Goal: Task Accomplishment & Management: Use online tool/utility

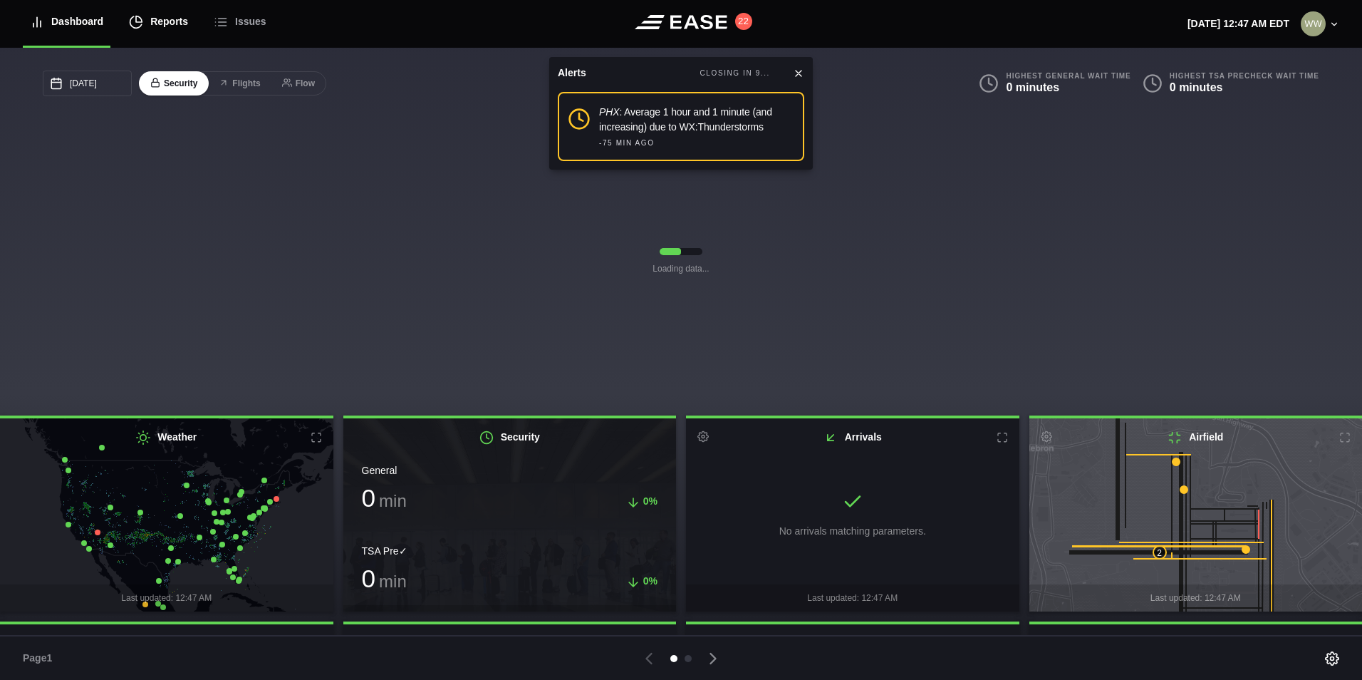
click at [155, 19] on div "Reports" at bounding box center [158, 22] width 59 height 48
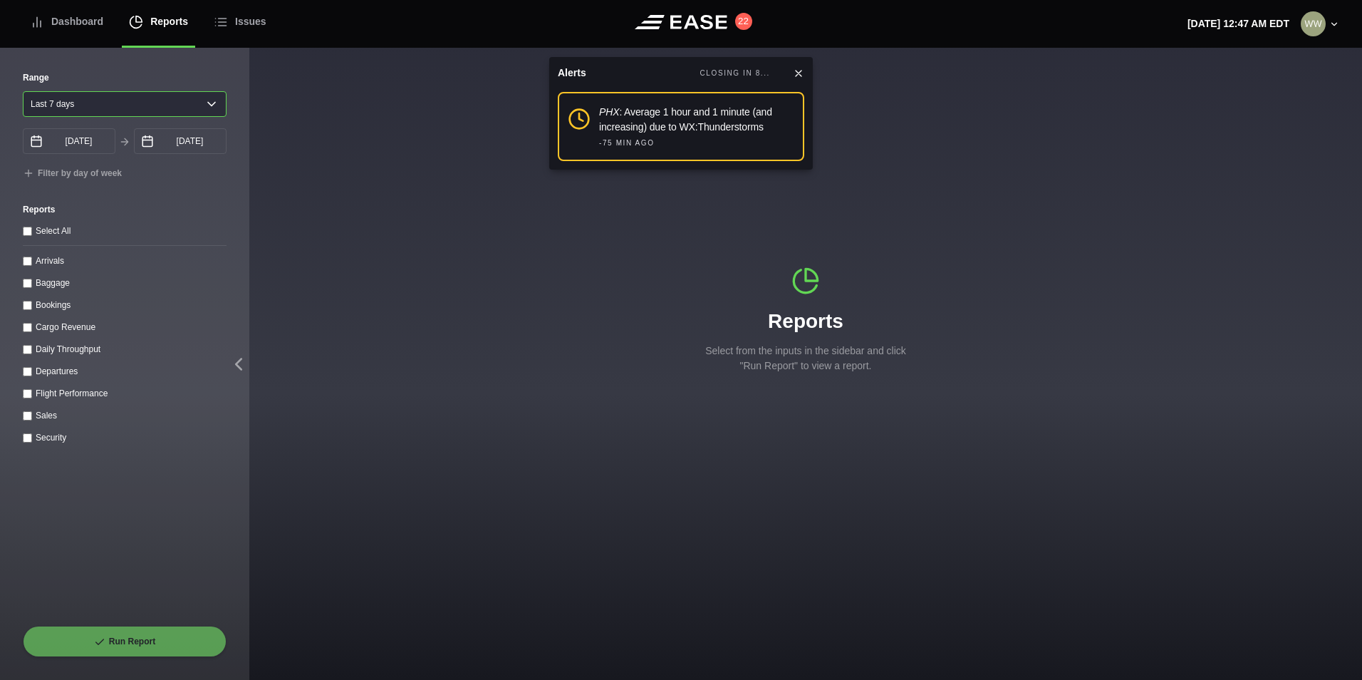
click at [83, 108] on select "[DATE] Last 7 days Last 14 days Last 30 days Last 6 weeks" at bounding box center [125, 104] width 204 height 26
select select "1"
click at [23, 91] on select "[DATE] Last 7 days Last 14 days Last 30 days Last 6 weeks" at bounding box center [125, 104] width 204 height 26
type input "[DATE]"
click at [28, 264] on input "Arrivals" at bounding box center [27, 260] width 9 height 9
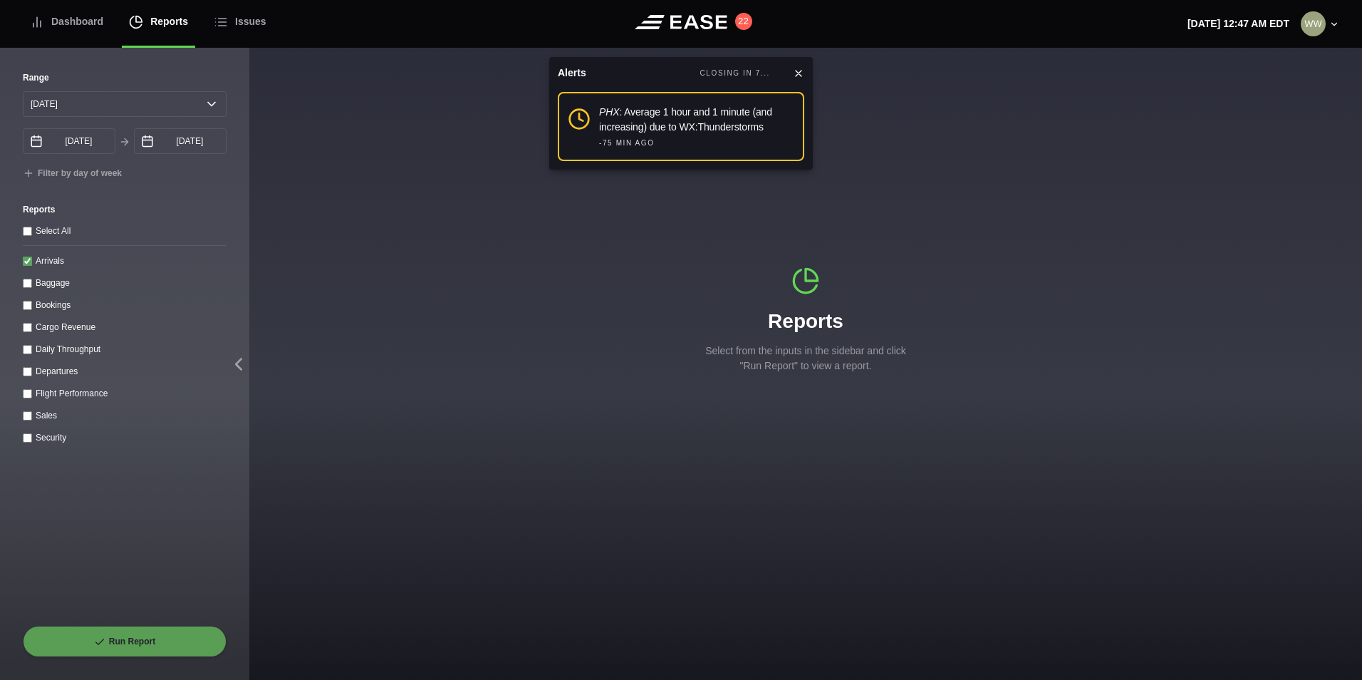
checkbox input "true"
click at [132, 642] on button "Run Report" at bounding box center [125, 641] width 204 height 31
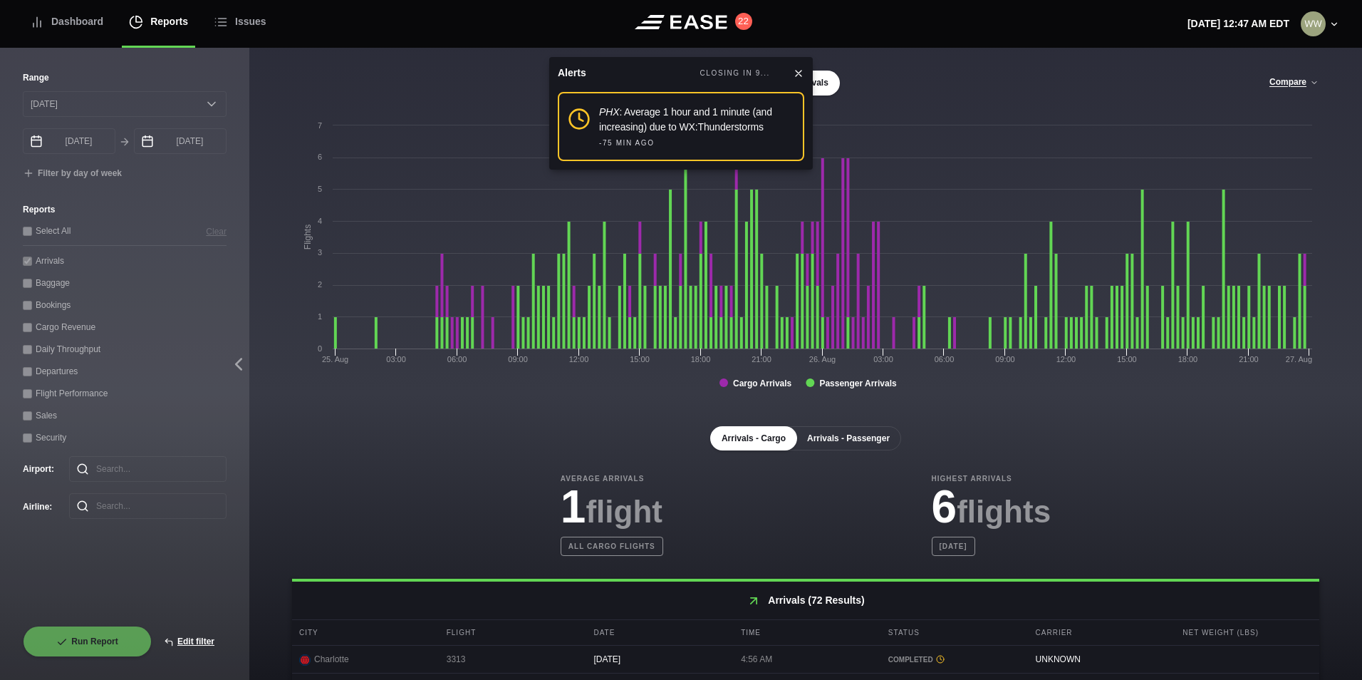
click at [829, 436] on button "Arrivals - Passenger" at bounding box center [848, 438] width 105 height 24
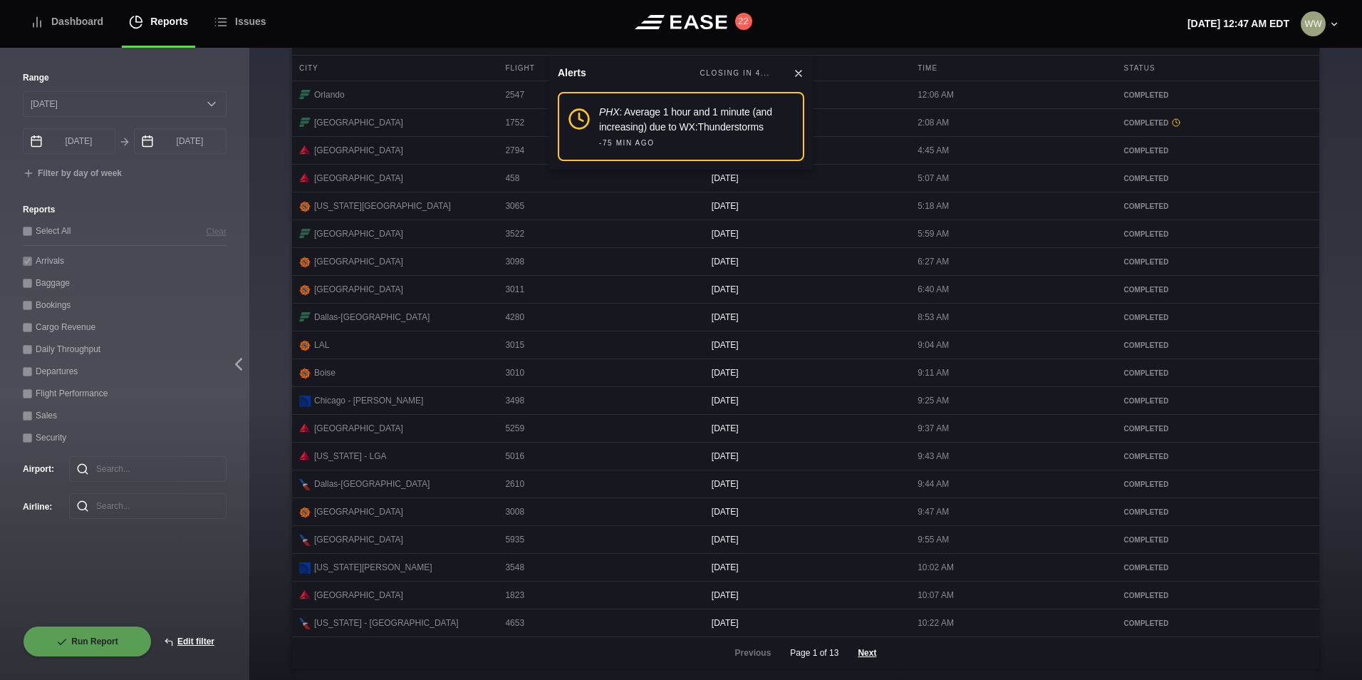
scroll to position [583, 0]
click at [864, 654] on button "Next" at bounding box center [867, 652] width 43 height 31
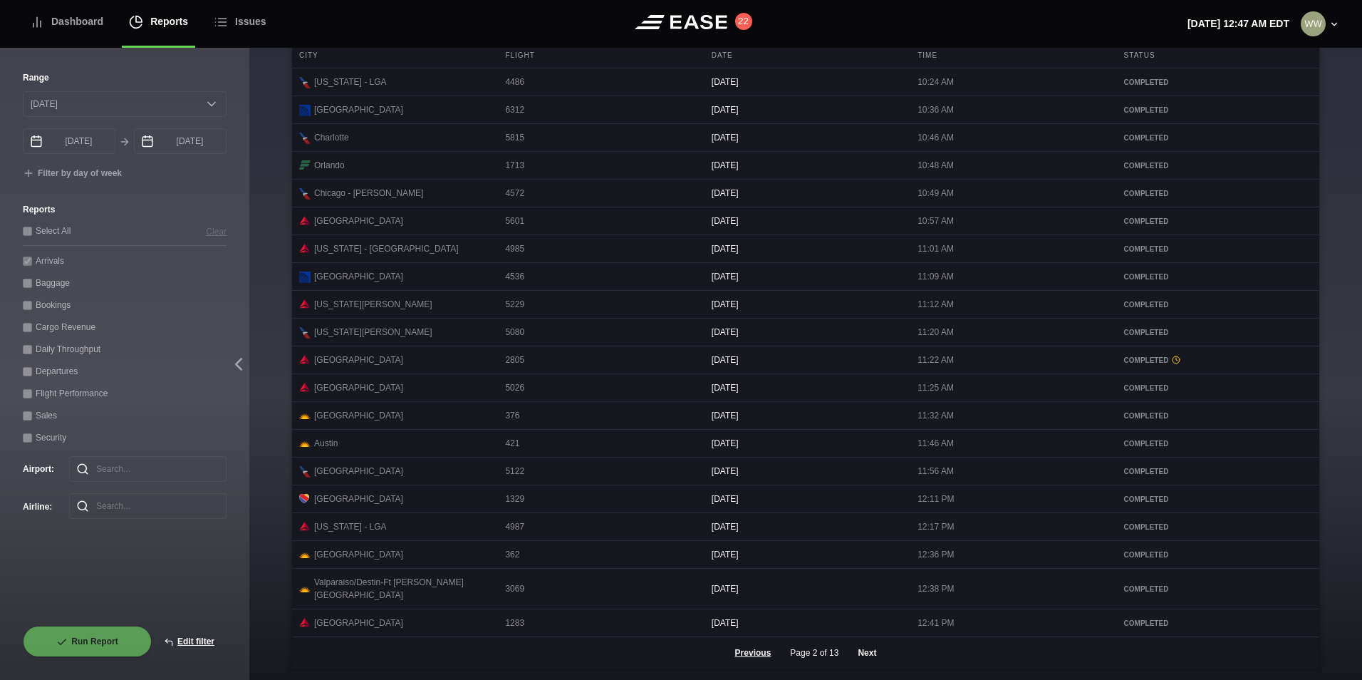
click at [855, 650] on button "Next" at bounding box center [867, 652] width 43 height 31
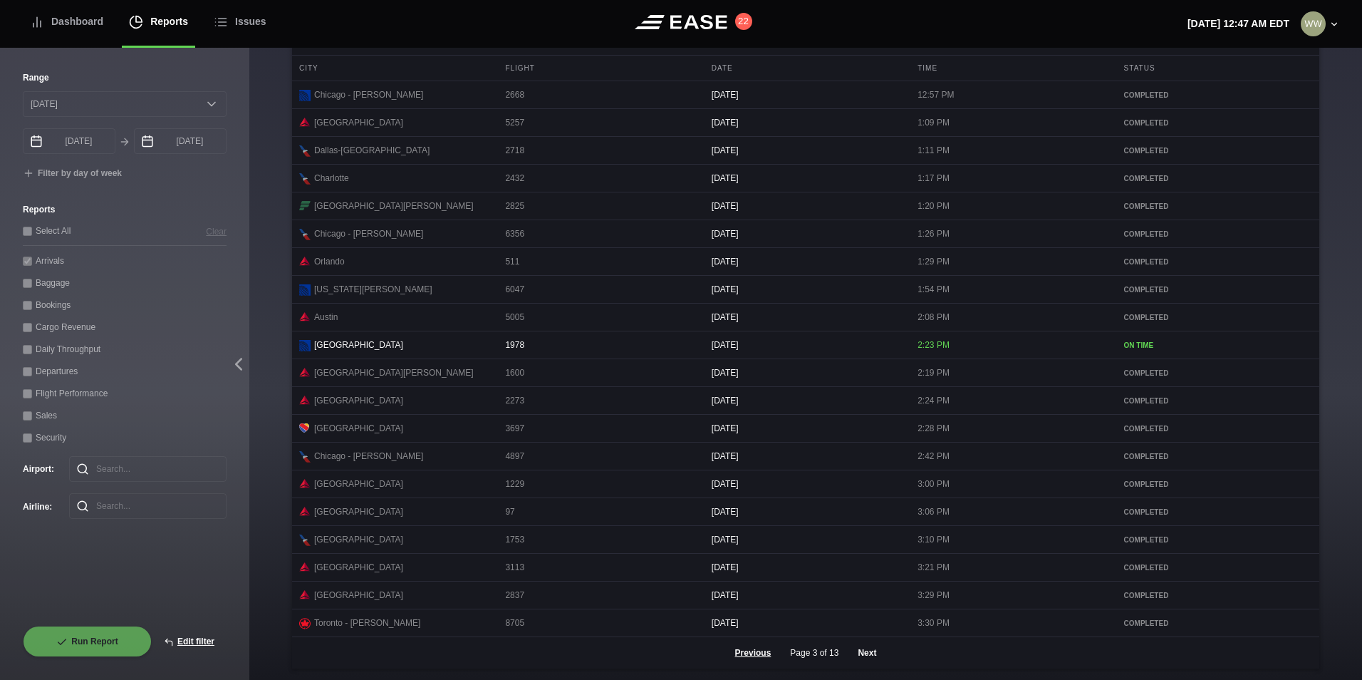
click at [868, 655] on button "Next" at bounding box center [867, 652] width 43 height 31
click at [862, 653] on button "Next" at bounding box center [867, 652] width 43 height 31
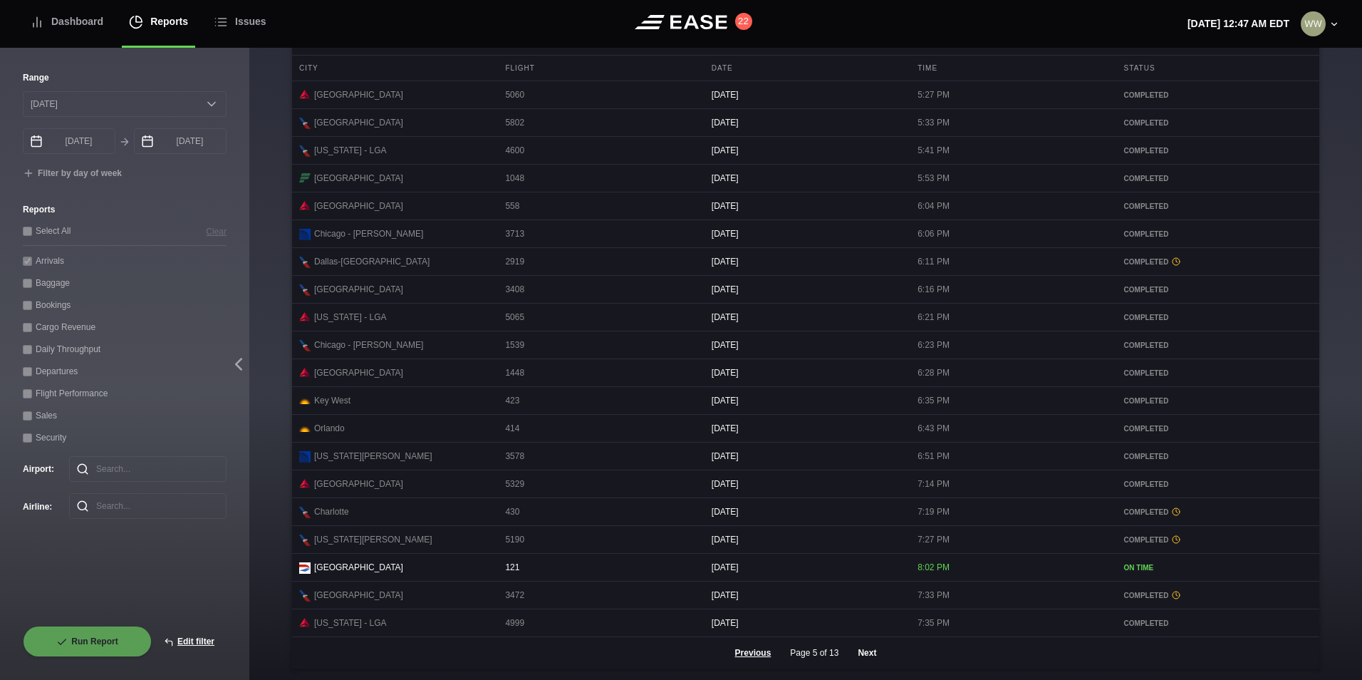
click at [868, 645] on button "Next" at bounding box center [867, 652] width 43 height 31
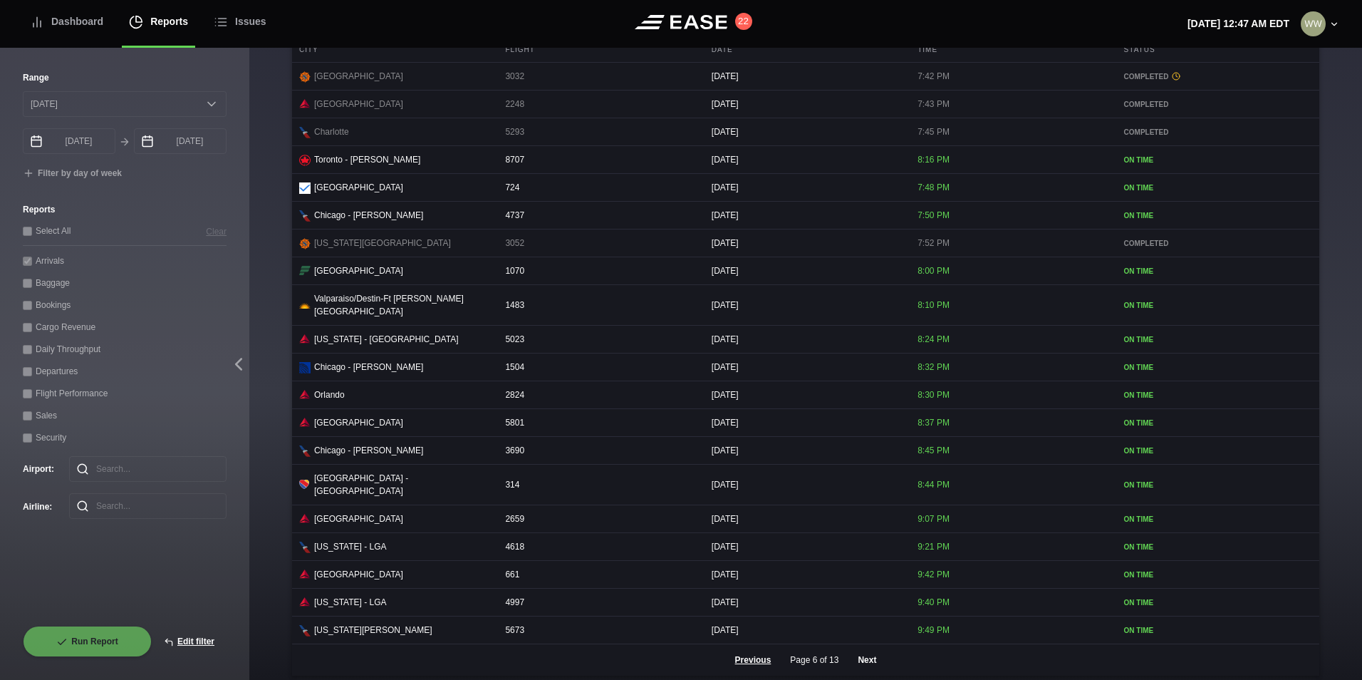
click at [854, 649] on button "Next" at bounding box center [867, 659] width 43 height 31
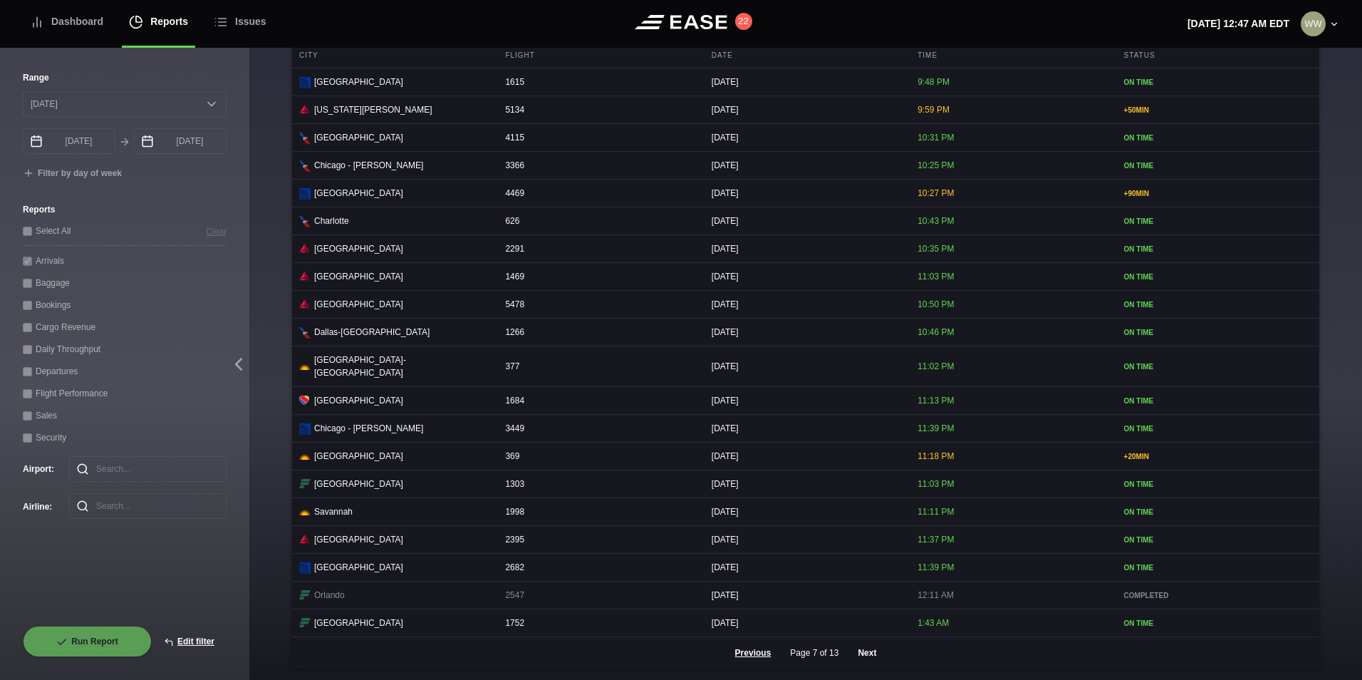
click at [862, 651] on button "Next" at bounding box center [867, 652] width 43 height 31
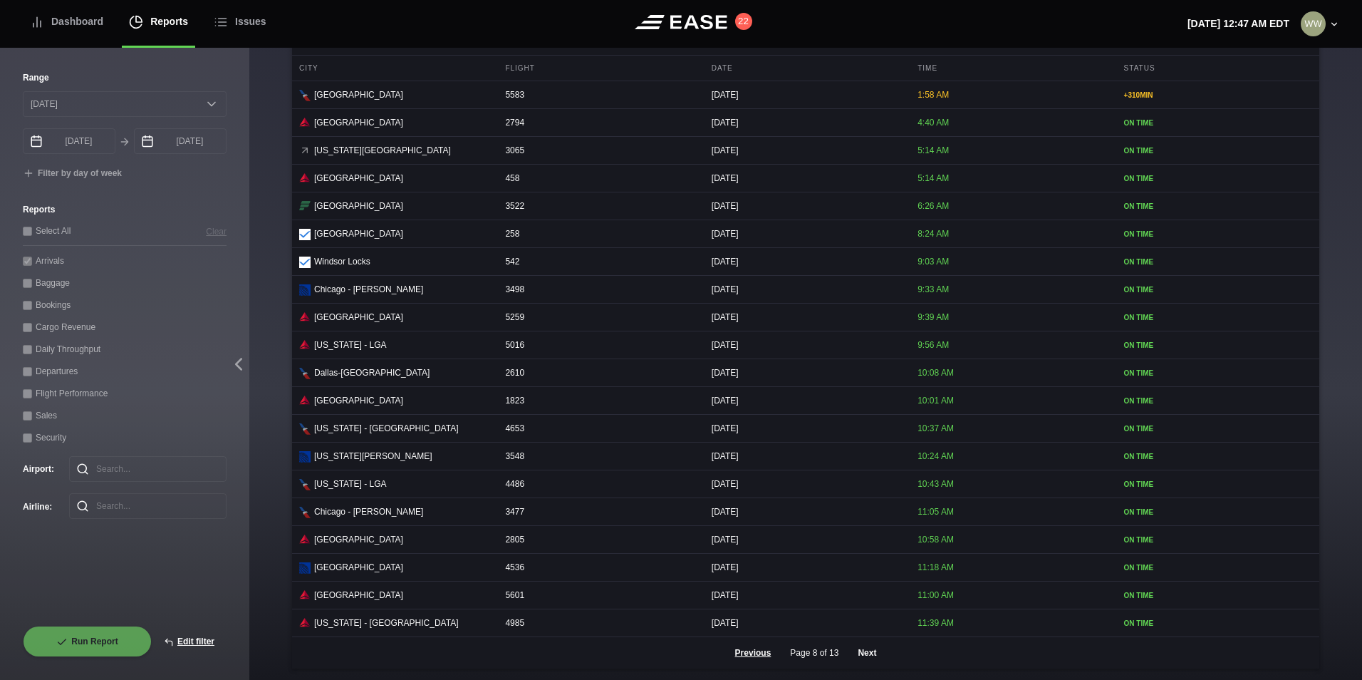
scroll to position [582, 0]
click at [199, 640] on button "Edit filter" at bounding box center [189, 641] width 75 height 31
select select "0"
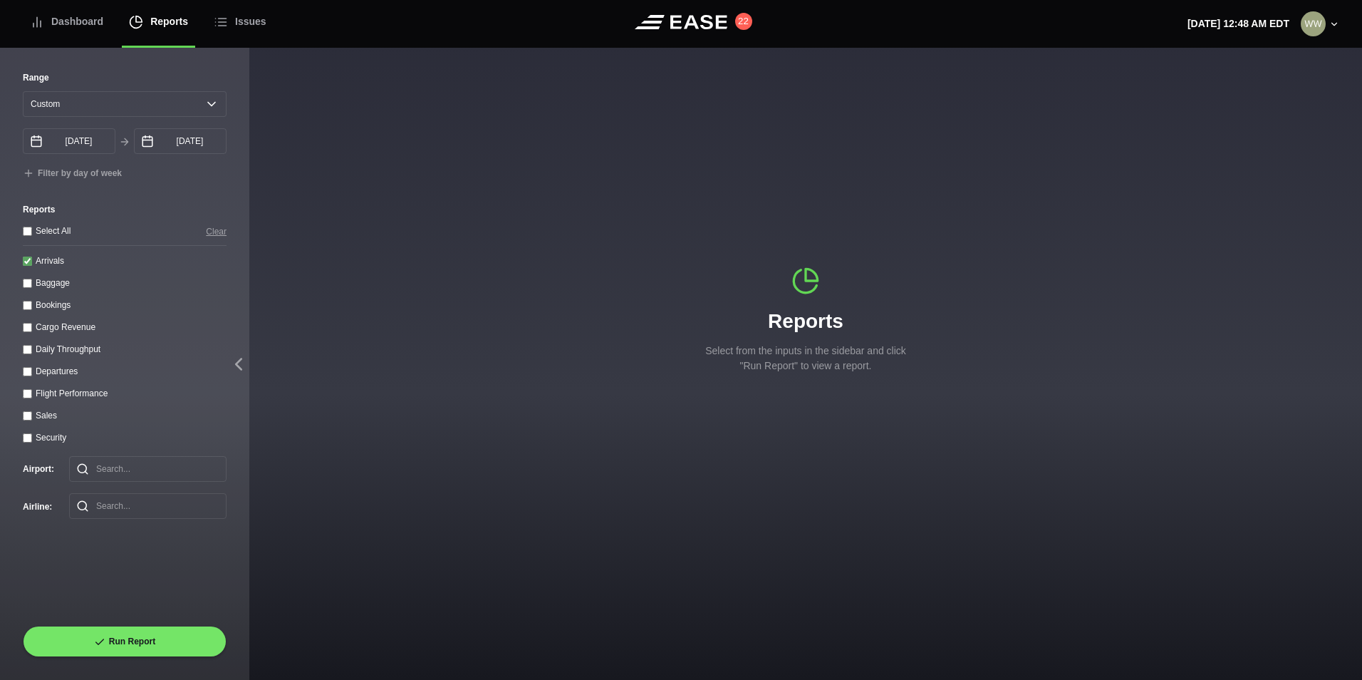
click at [28, 266] on input "Arrivals" at bounding box center [27, 260] width 9 height 9
checkbox input "false"
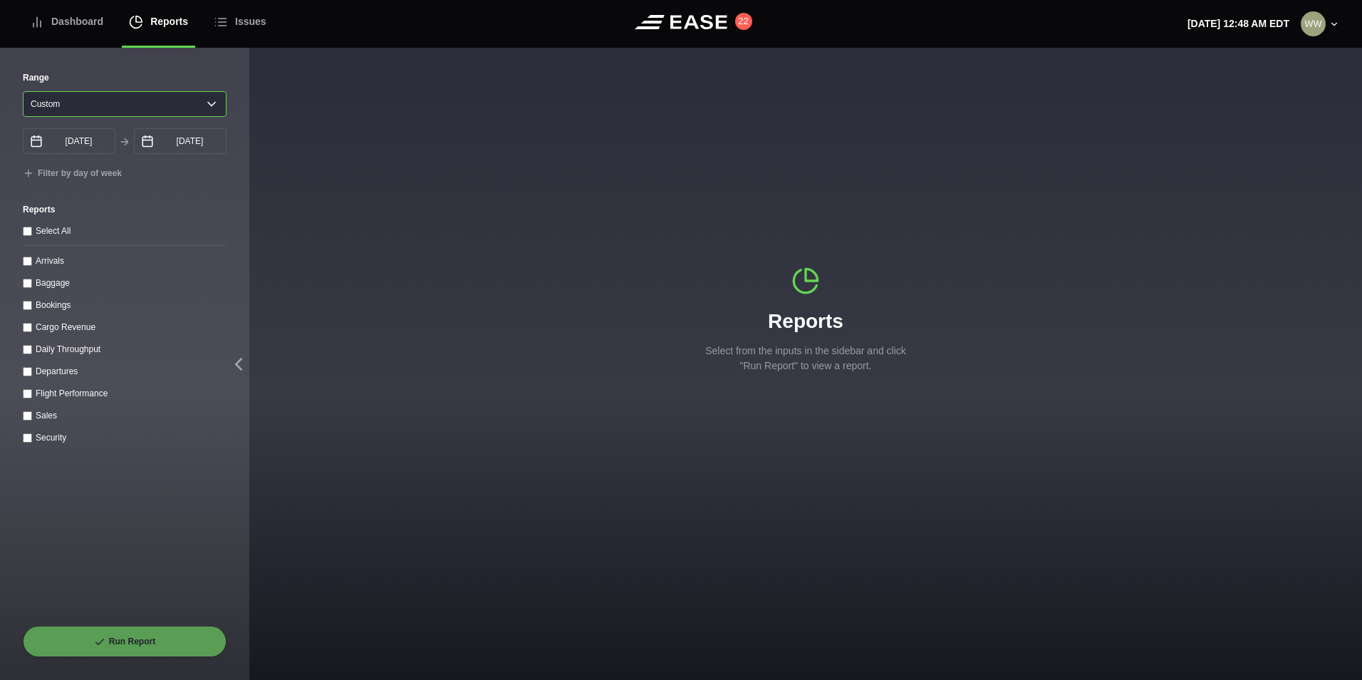
click at [110, 98] on select "[DATE] Last 7 days Last 14 days Last 30 days Last 6 weeks Custom" at bounding box center [125, 104] width 204 height 26
select select "1"
click at [23, 91] on select "[DATE] Last 7 days Last 14 days Last 30 days Last 6 weeks Custom" at bounding box center [125, 104] width 204 height 26
click at [26, 370] on div "Departures" at bounding box center [125, 370] width 204 height 15
click at [30, 373] on input "Departures" at bounding box center [27, 371] width 9 height 9
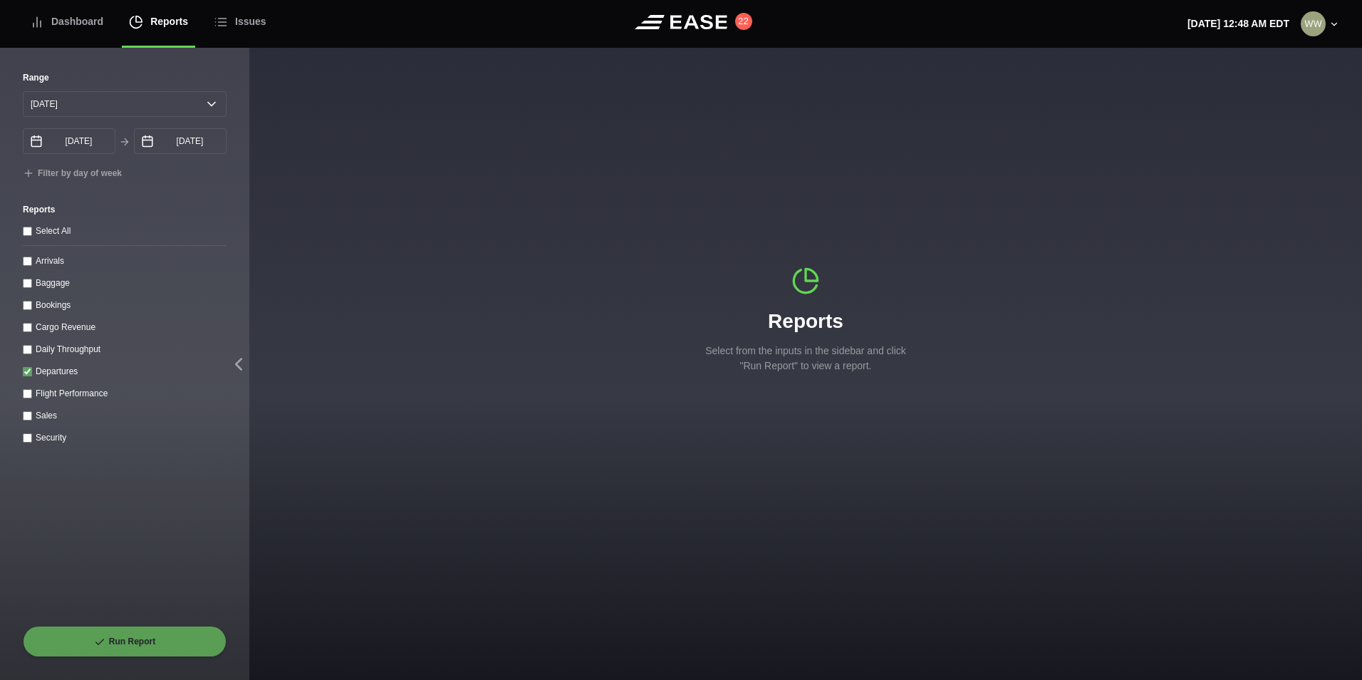
checkbox input "true"
click at [113, 640] on button "Run Report" at bounding box center [125, 641] width 204 height 31
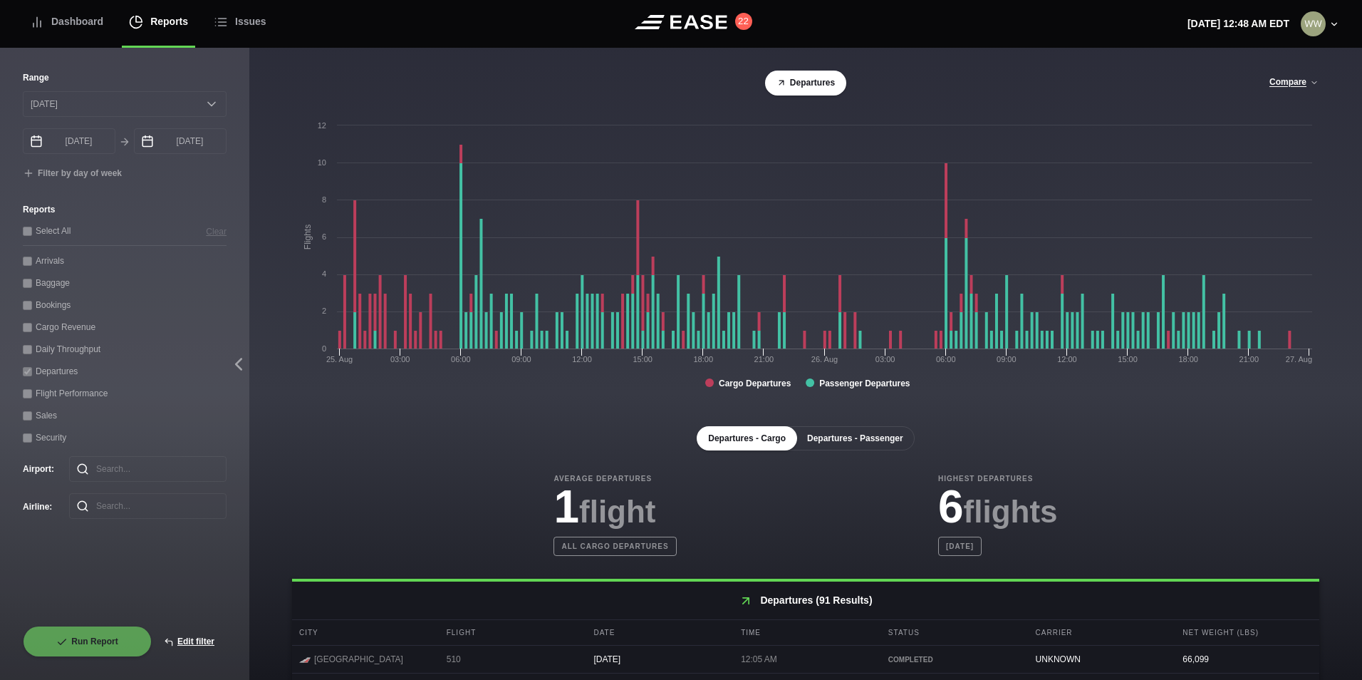
click at [881, 440] on button "Departures - Passenger" at bounding box center [855, 438] width 119 height 24
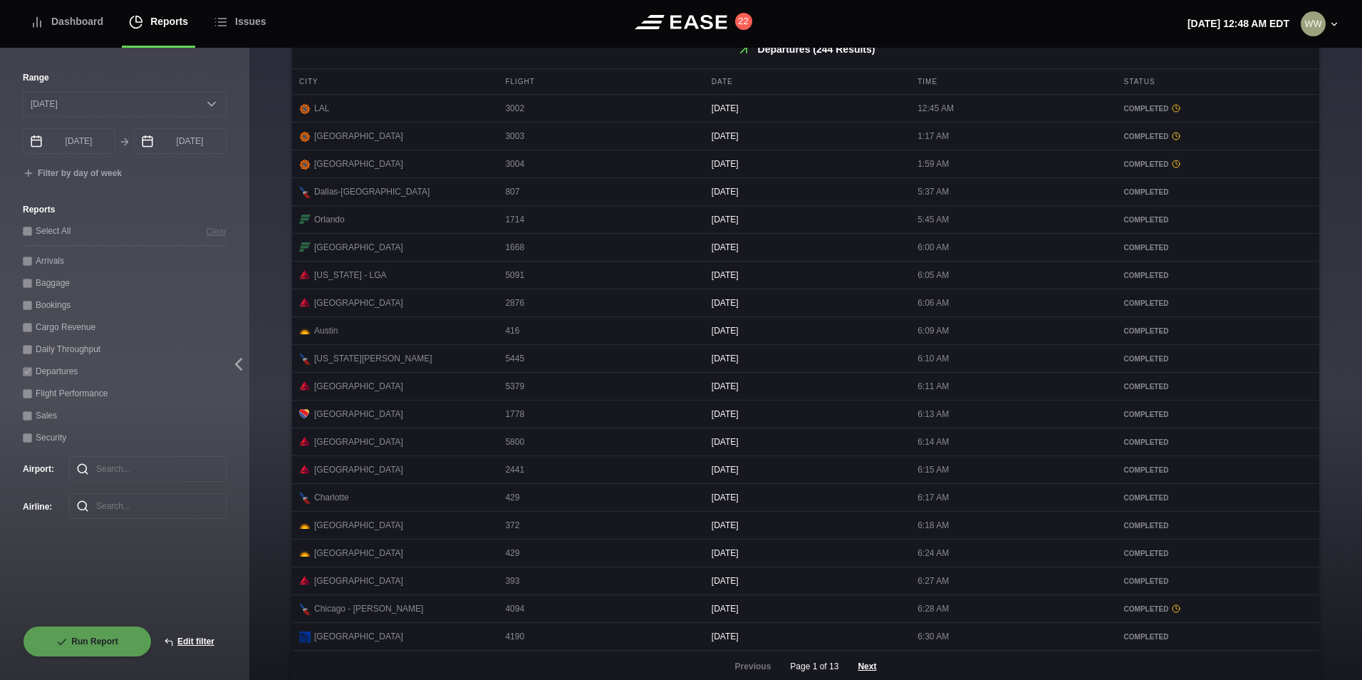
scroll to position [583, 0]
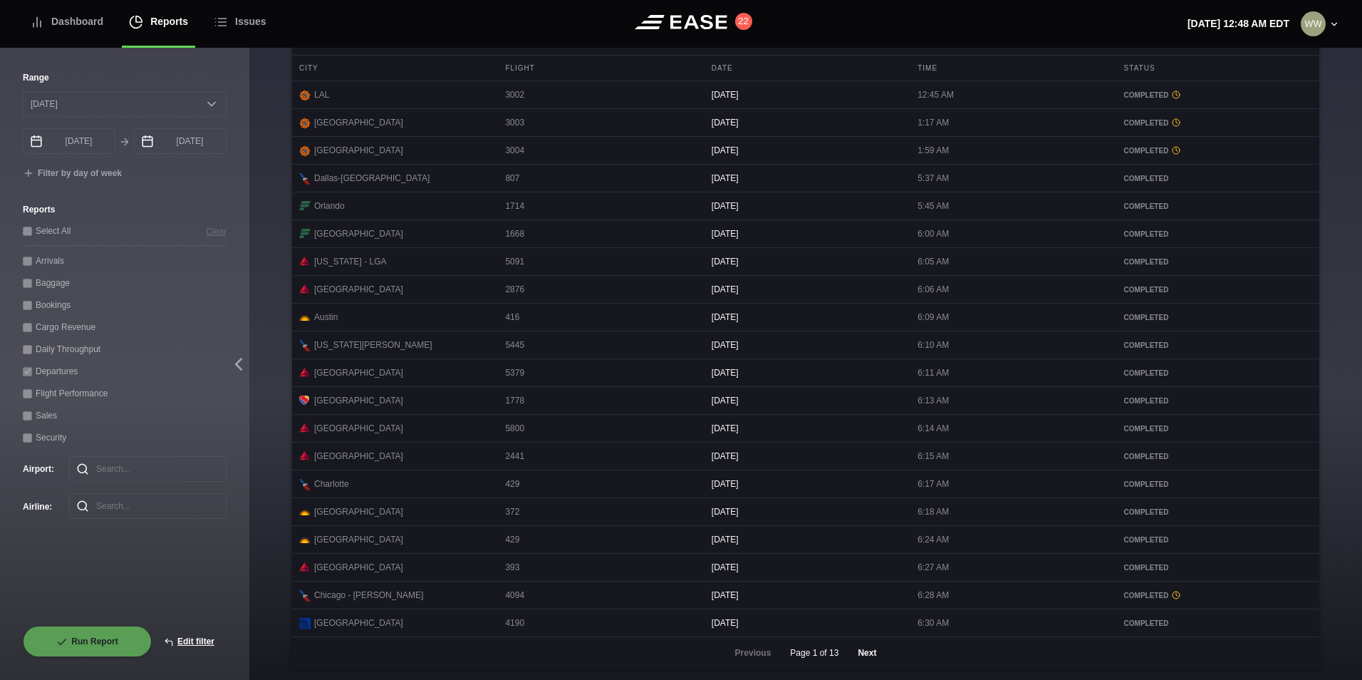
click at [869, 653] on button "Next" at bounding box center [867, 652] width 43 height 31
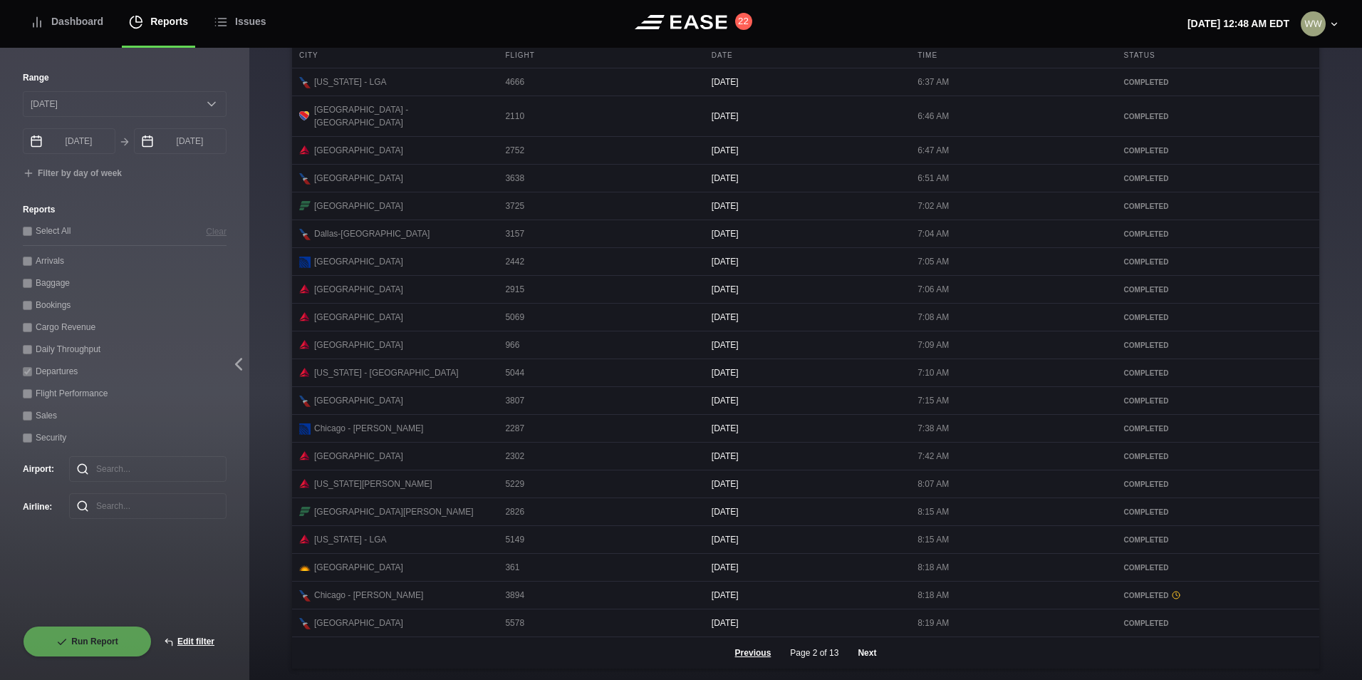
click at [863, 651] on button "Next" at bounding box center [867, 652] width 43 height 31
click at [859, 650] on button "Next" at bounding box center [867, 652] width 43 height 31
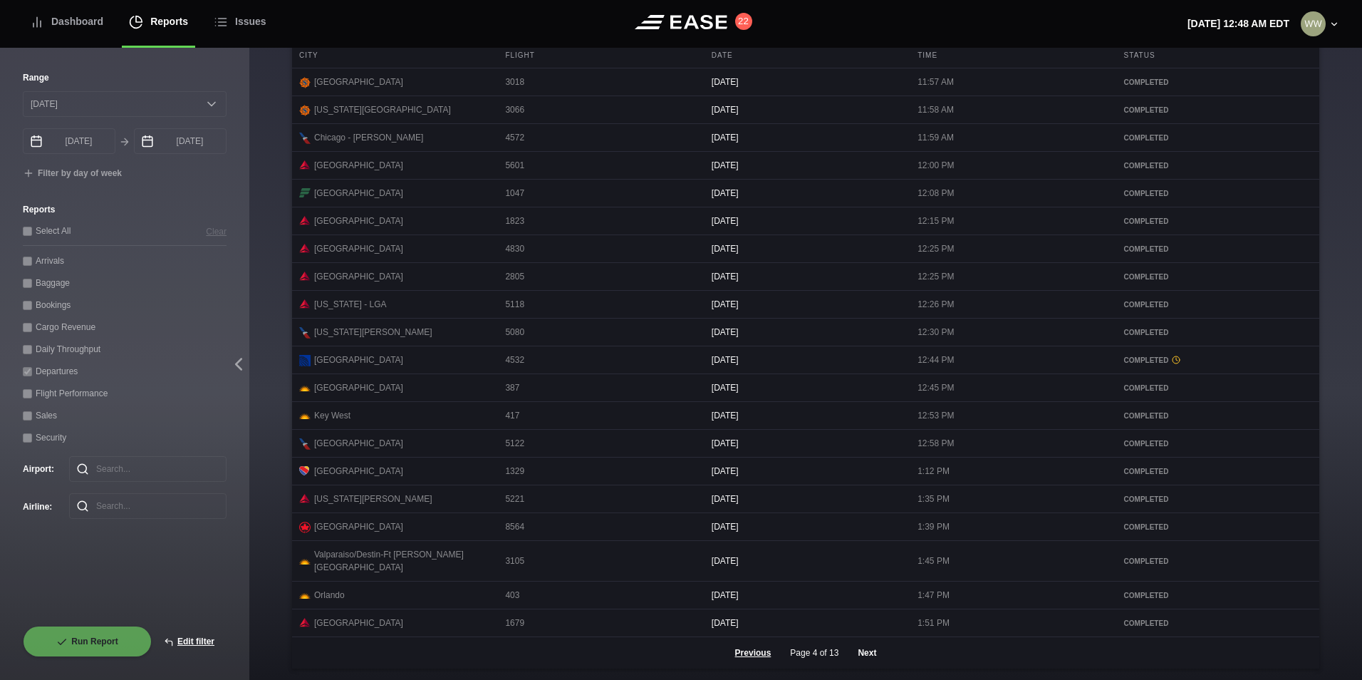
click at [861, 654] on button "Next" at bounding box center [867, 652] width 43 height 31
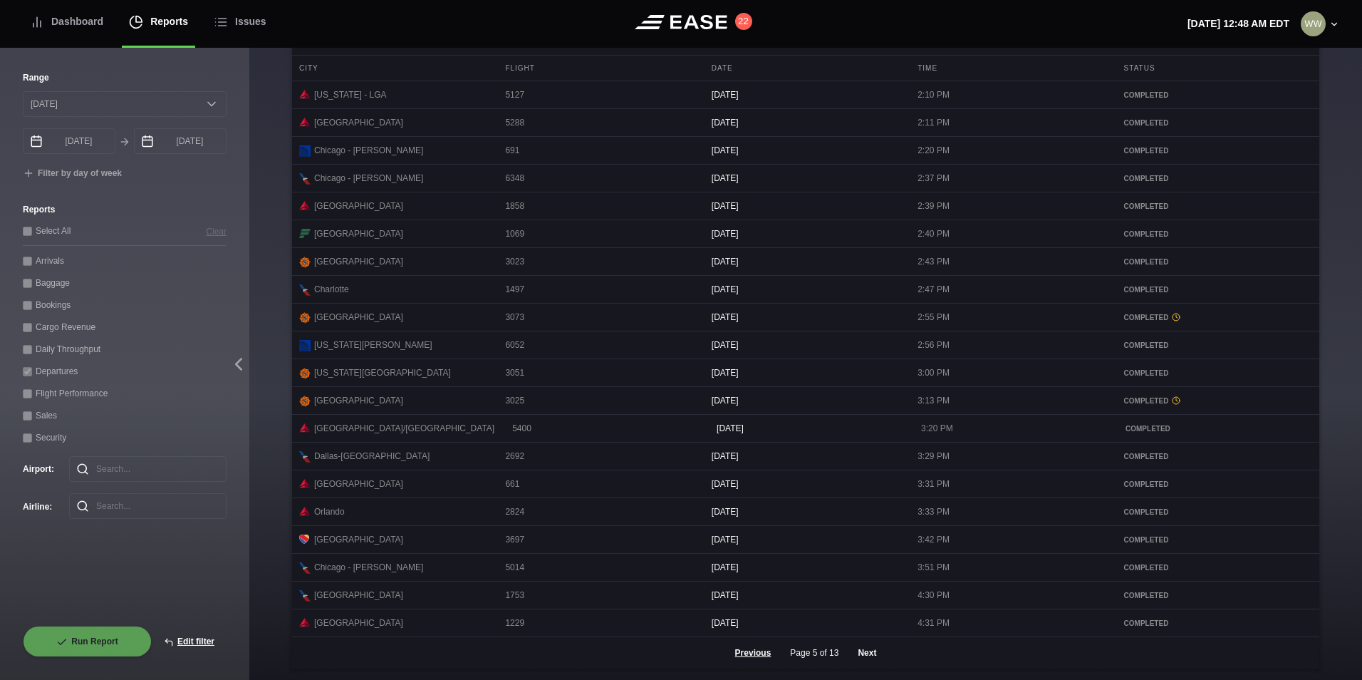
click at [874, 654] on button "Next" at bounding box center [867, 652] width 43 height 31
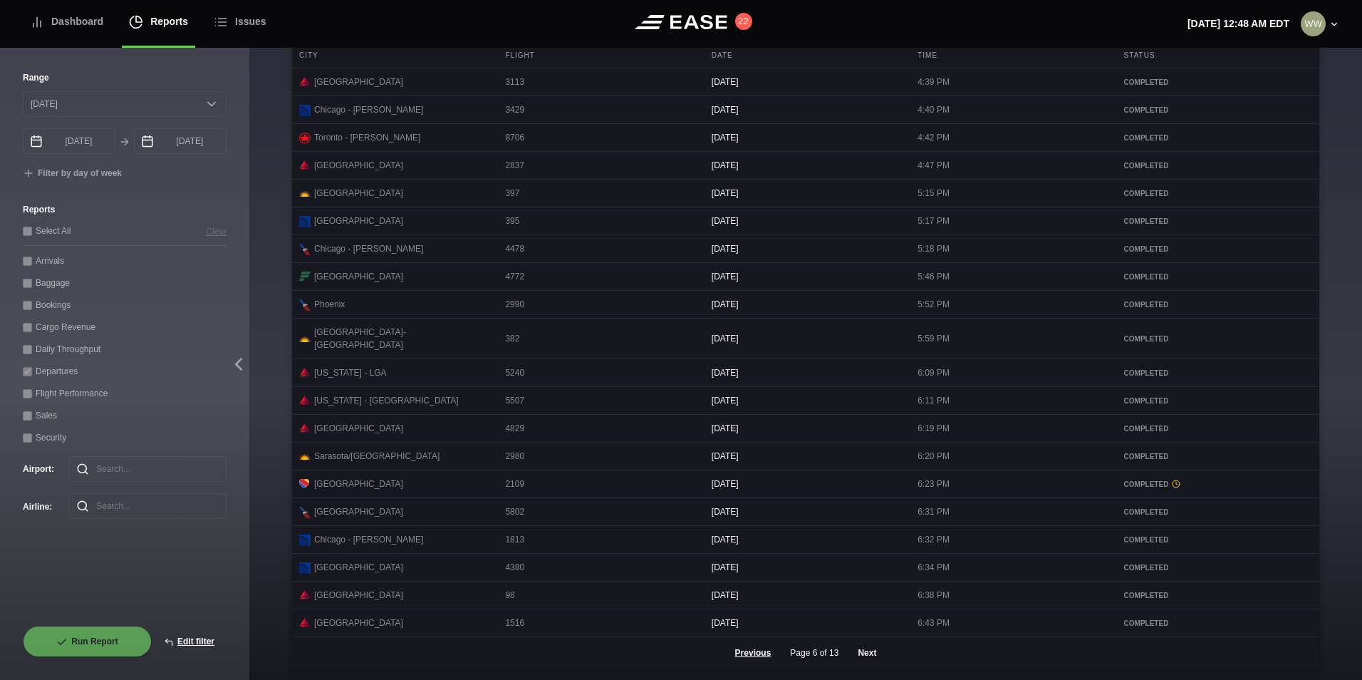
click at [868, 651] on button "Next" at bounding box center [867, 652] width 43 height 31
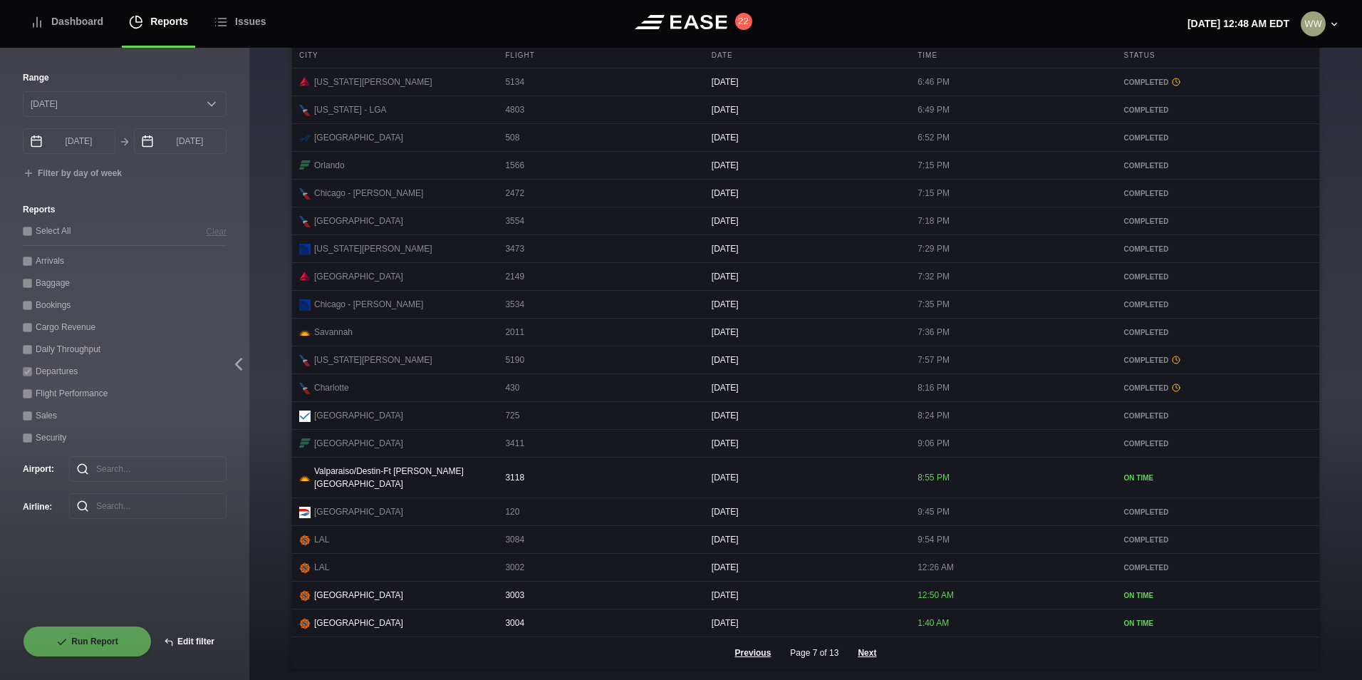
click at [211, 636] on button "Edit filter" at bounding box center [189, 641] width 75 height 31
select select "0"
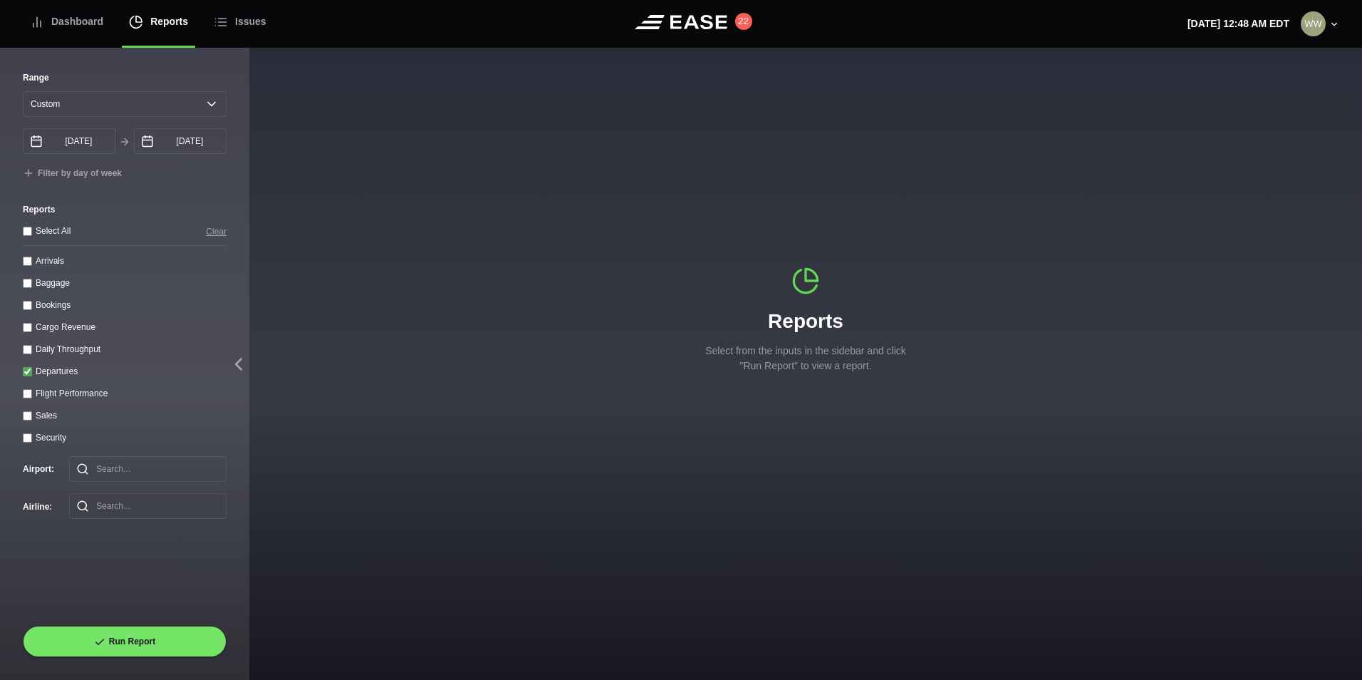
click at [26, 376] on input "Departures" at bounding box center [27, 371] width 9 height 9
checkbox input "false"
click at [26, 351] on throughput "Daily Throughput" at bounding box center [27, 349] width 9 height 9
checkbox throughput "true"
click at [74, 103] on select "[DATE] Last 7 days Last 14 days Last 30 days Last 6 weeks Custom" at bounding box center [125, 104] width 204 height 26
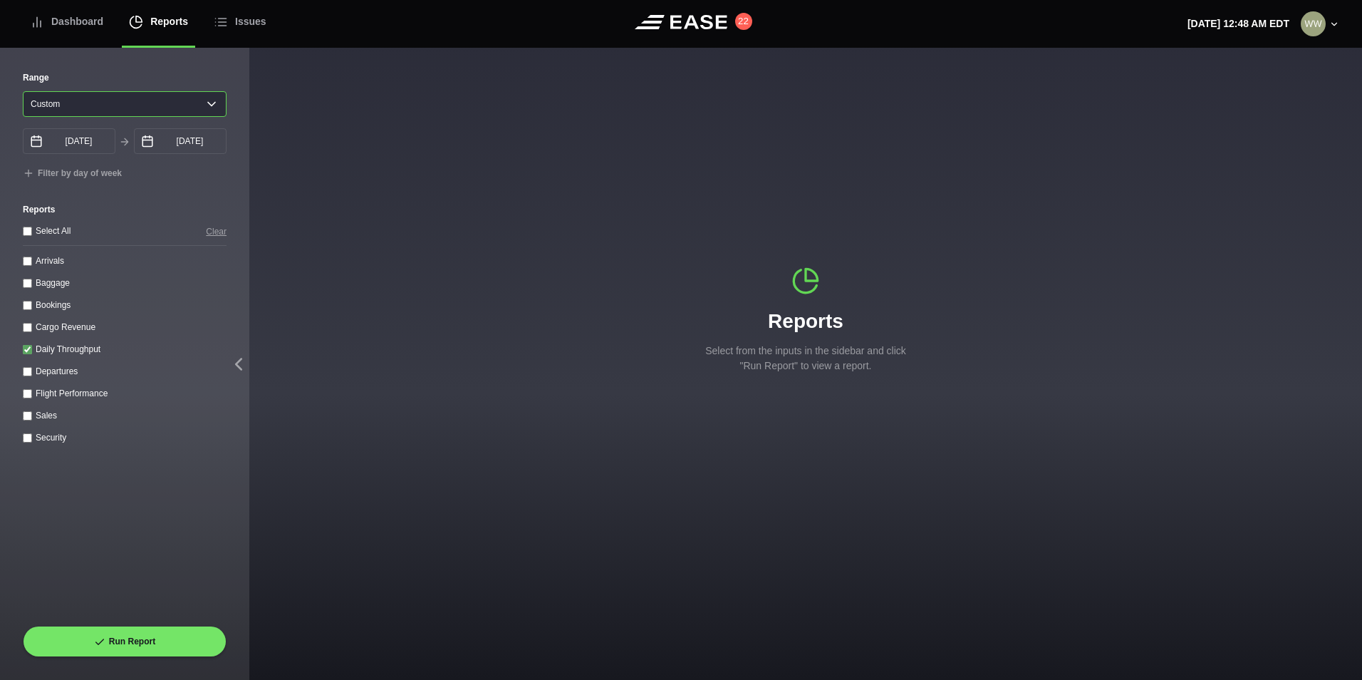
select select "30"
click at [23, 91] on select "[DATE] Last 7 days Last 14 days Last 30 days Last 6 weeks Custom" at bounding box center [125, 104] width 204 height 26
type input "[DATE]"
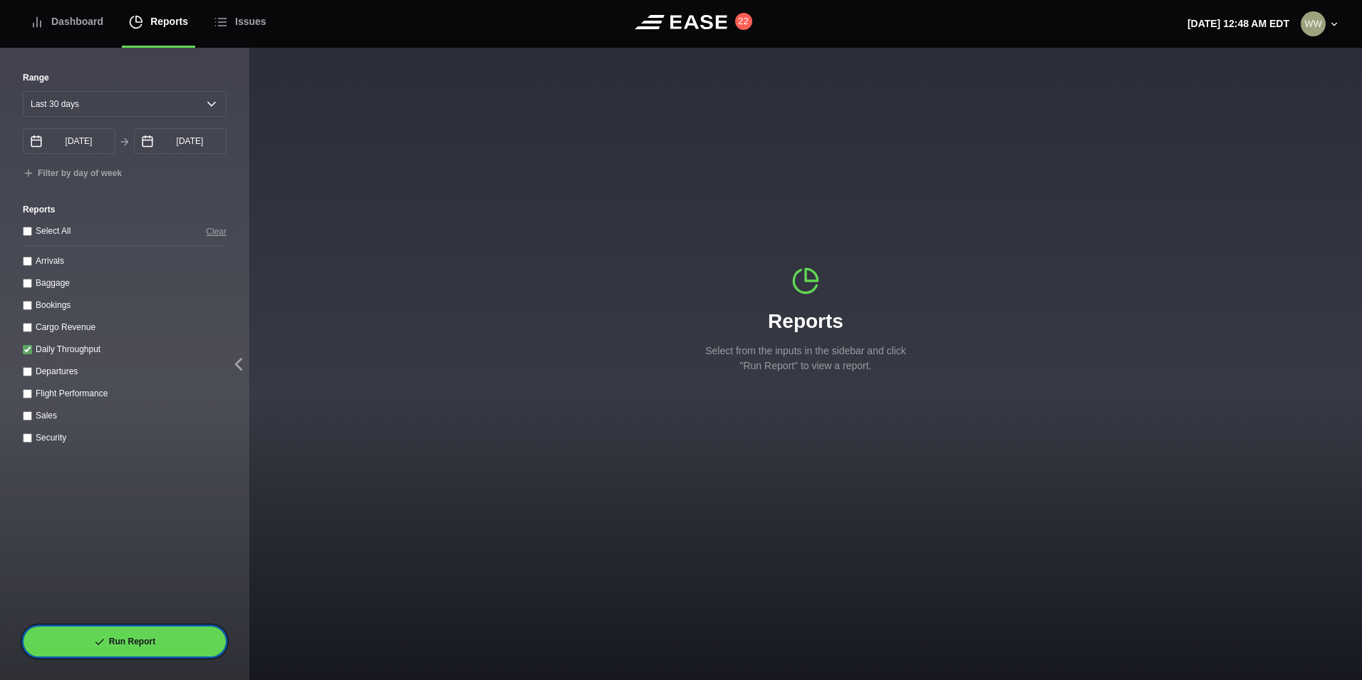
click at [159, 639] on button "Run Report" at bounding box center [125, 641] width 204 height 31
select select "30"
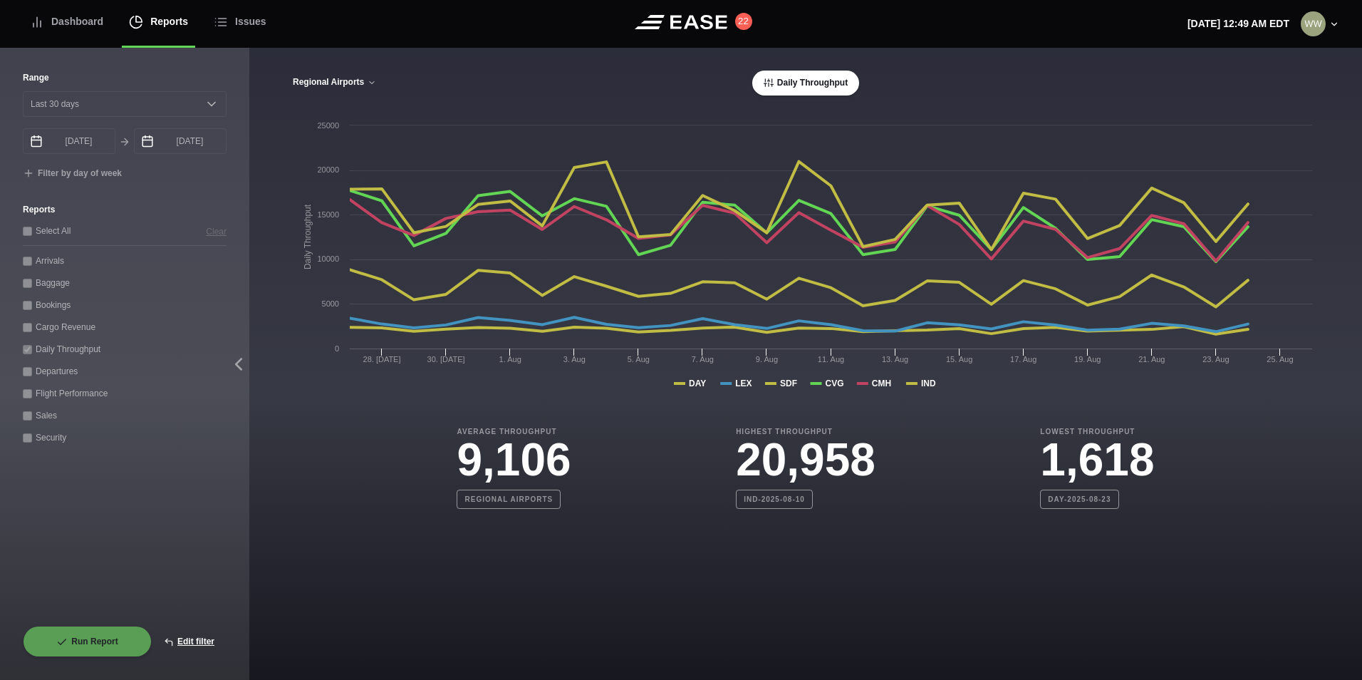
click at [346, 84] on button "Regional Airports" at bounding box center [334, 83] width 85 height 10
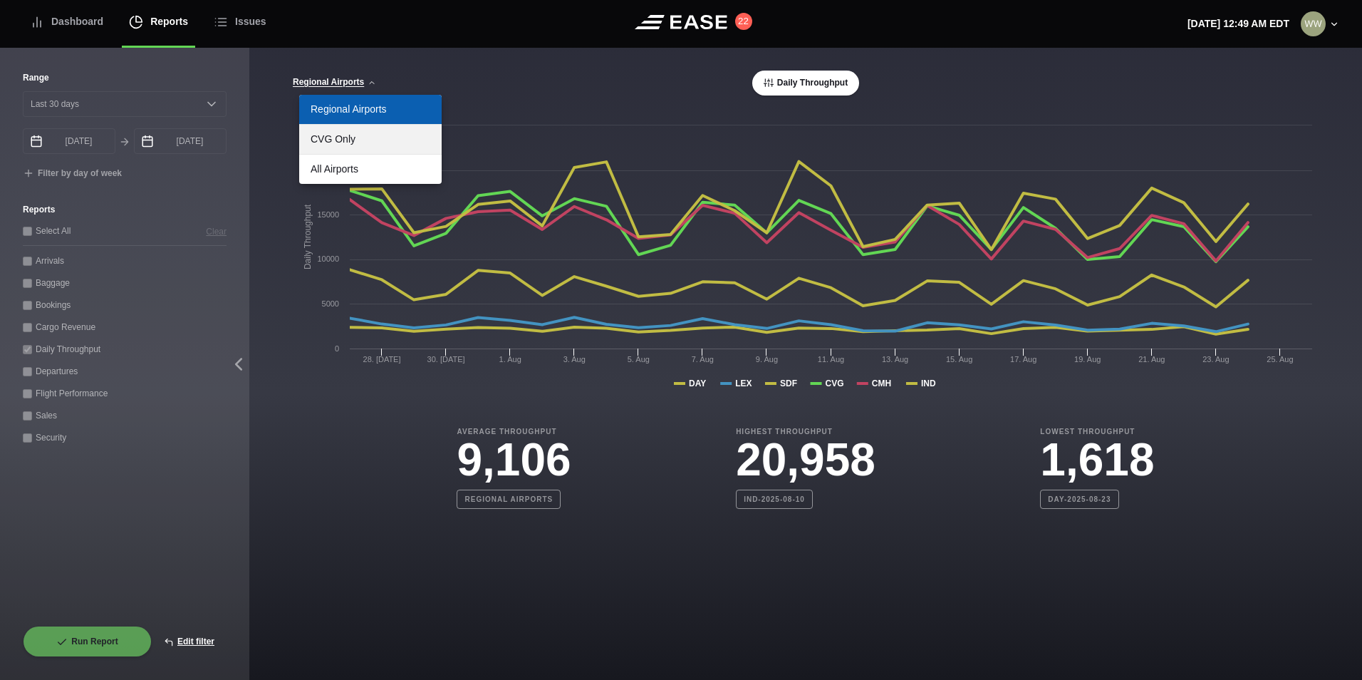
click at [360, 148] on link "CVG Only" at bounding box center [370, 139] width 142 height 29
